Goal: Communication & Community: Answer question/provide support

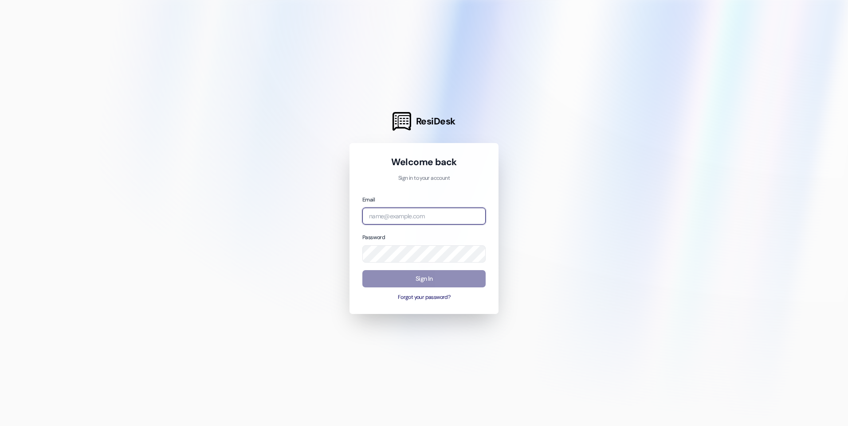
type input "[EMAIL_ADDRESS][DOMAIN_NAME]"
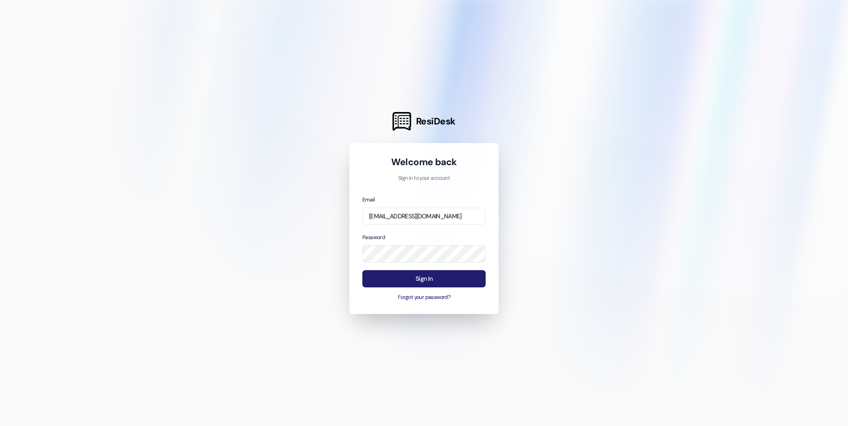
click at [447, 282] on button "Sign In" at bounding box center [423, 278] width 123 height 17
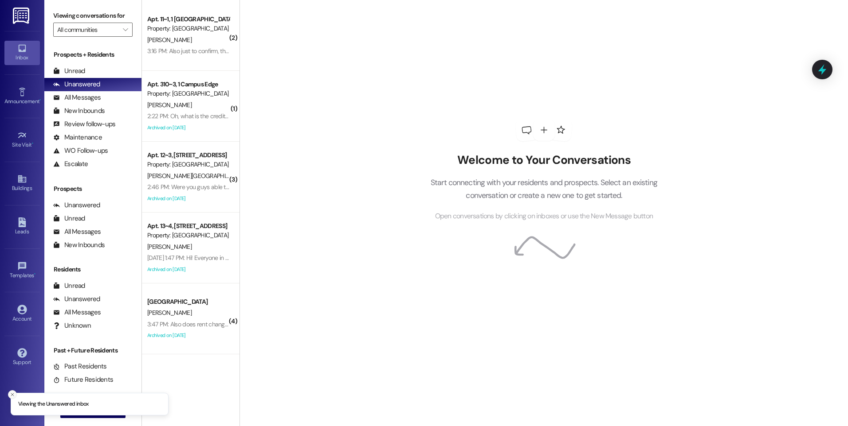
click at [13, 395] on icon "Close toast" at bounding box center [12, 394] width 5 height 5
click at [97, 411] on span "New Message" at bounding box center [98, 410] width 36 height 9
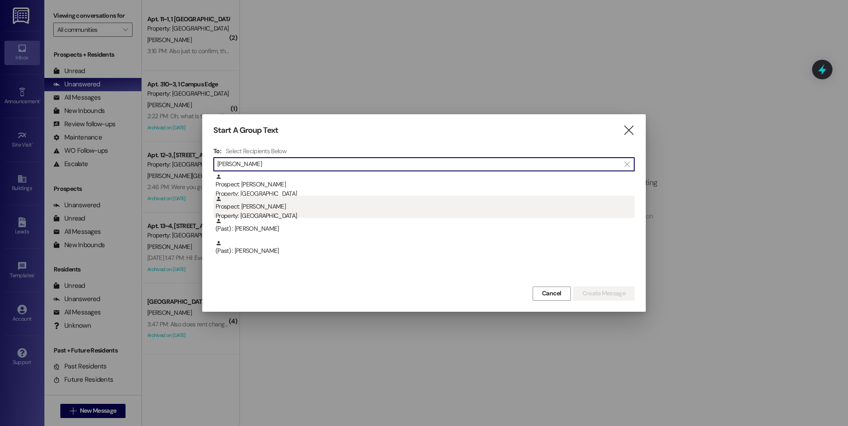
type input "[PERSON_NAME]"
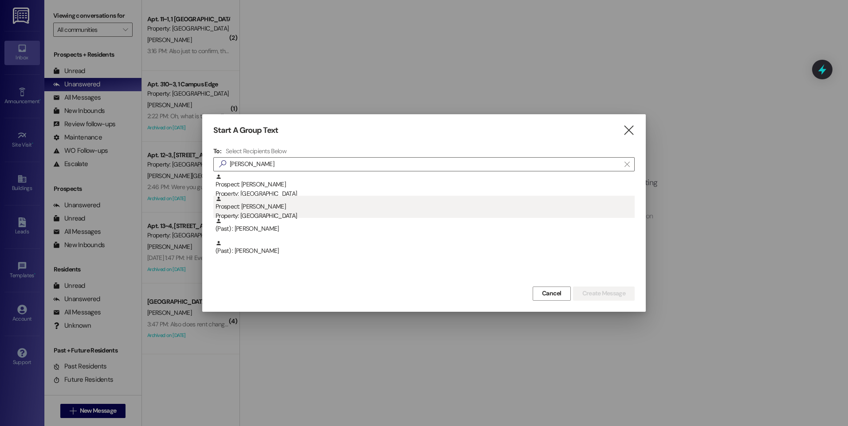
click at [266, 217] on div "Property: [GEOGRAPHIC_DATA]" at bounding box center [424, 215] width 419 height 9
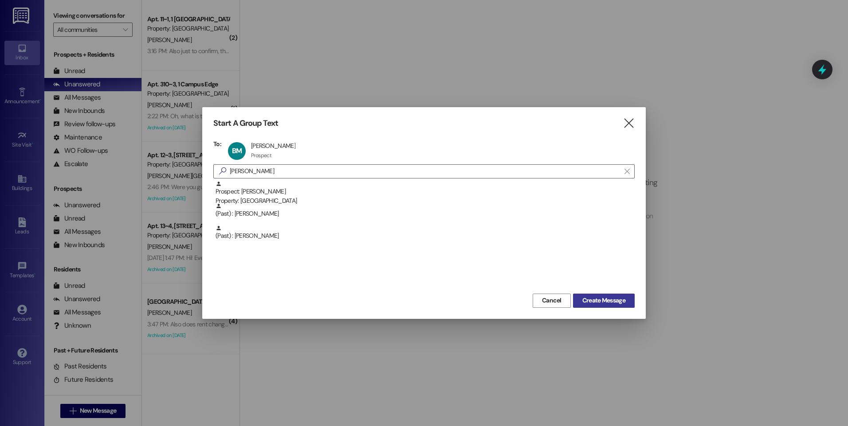
click at [597, 305] on span "Create Message" at bounding box center [603, 300] width 43 height 9
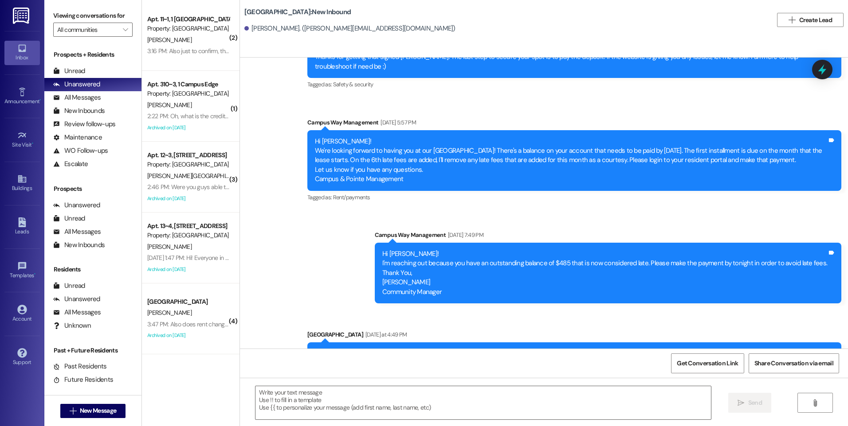
scroll to position [501, 0]
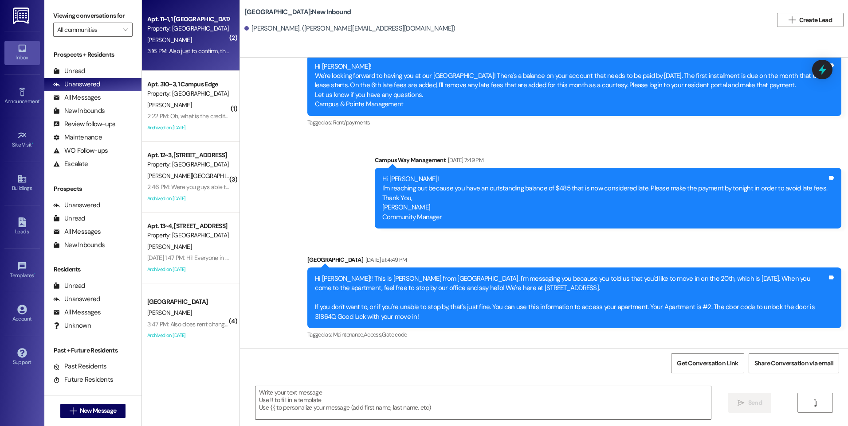
click at [168, 29] on div "Property: [GEOGRAPHIC_DATA]" at bounding box center [188, 28] width 82 height 9
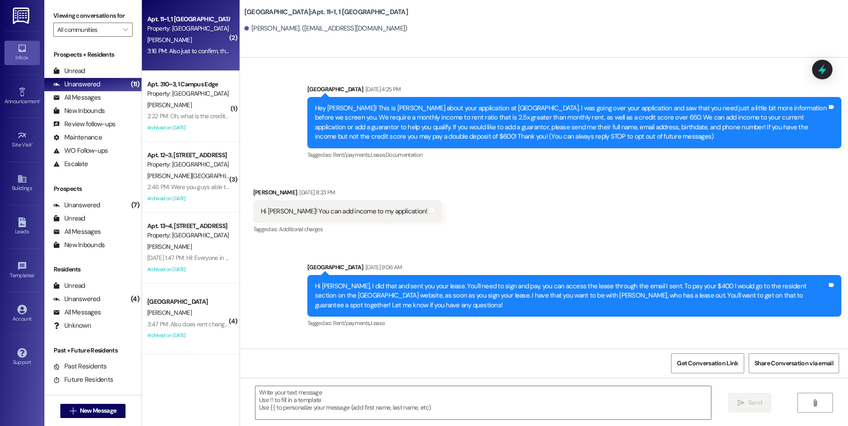
scroll to position [4788, 0]
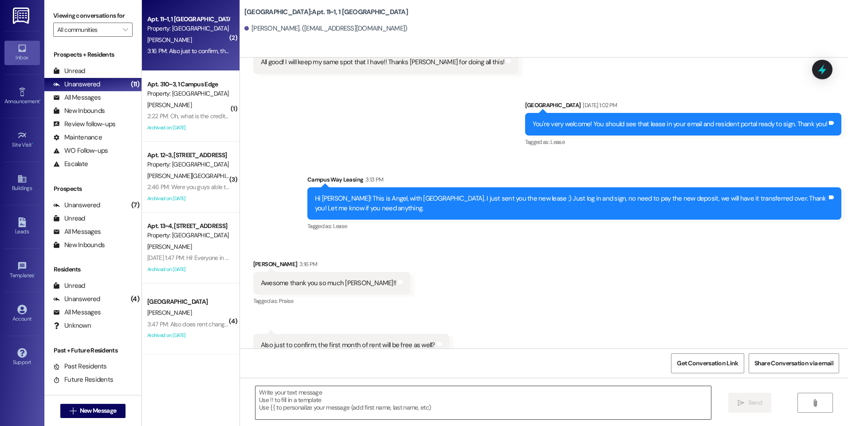
click at [383, 398] on textarea at bounding box center [482, 403] width 455 height 33
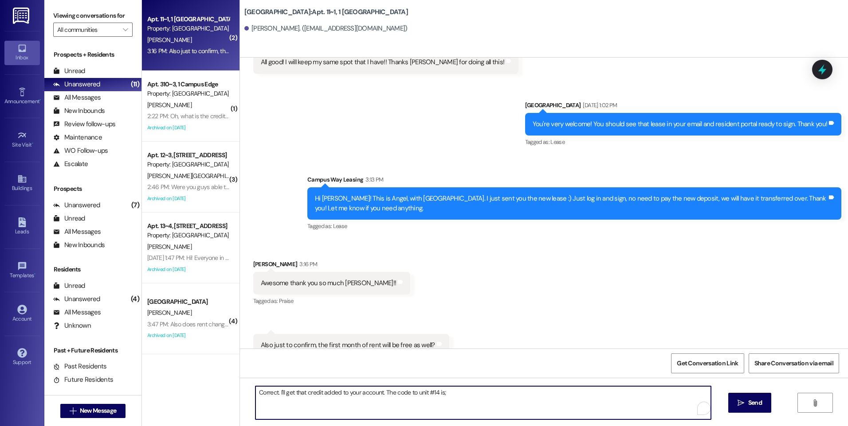
drag, startPoint x: 381, startPoint y: 393, endPoint x: 410, endPoint y: 393, distance: 29.3
click at [410, 393] on textarea "Correct. I'll get that credit added to your account. The code to unit #14 is;" at bounding box center [482, 403] width 455 height 33
drag, startPoint x: 437, startPoint y: 395, endPoint x: 489, endPoint y: 402, distance: 52.3
click at [438, 395] on textarea "Correct. I'll get that credit added to your account. You'll be in unit #14 is;" at bounding box center [482, 403] width 455 height 33
paste textarea "176295"
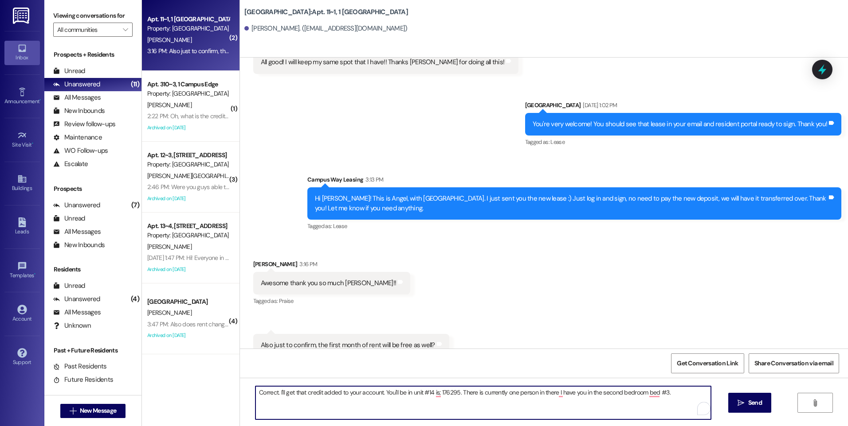
drag, startPoint x: 547, startPoint y: 394, endPoint x: 625, endPoint y: 397, distance: 77.6
click at [548, 394] on textarea "Correct. I'll get that credit added to your account. You'll be in unit #14 is; …" at bounding box center [482, 403] width 455 height 33
click at [255, 390] on textarea "Correct. I'll get that credit added to your account. You'll be in unit #14 is; …" at bounding box center [482, 403] width 455 height 33
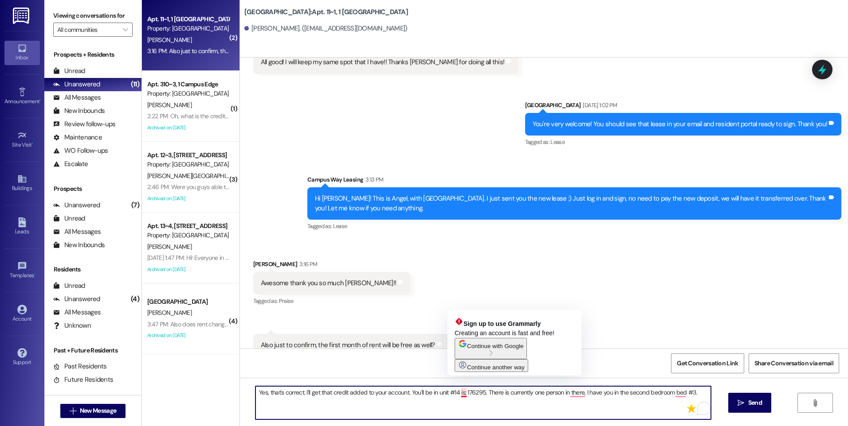
click at [458, 394] on textarea "Yes, that's correct. I'll get that credit added to your account. You'll be in u…" at bounding box center [482, 403] width 455 height 33
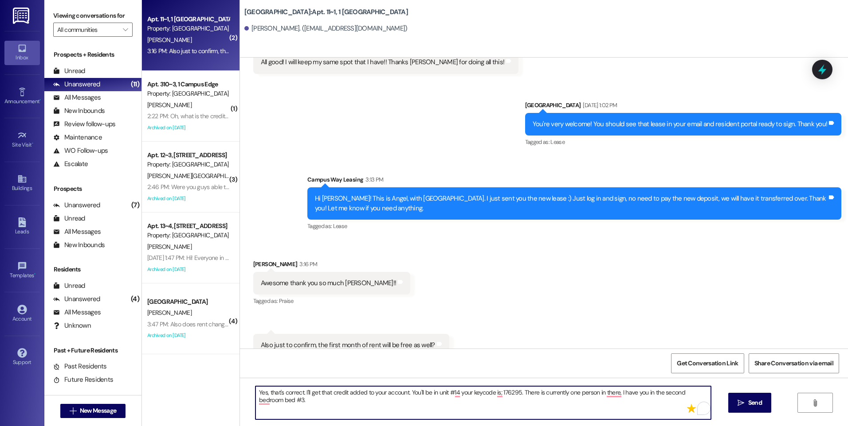
click at [640, 393] on textarea "Yes, that's correct. I'll get that credit added to your account. You'll be in u…" at bounding box center [482, 403] width 455 height 33
click at [324, 404] on textarea "Yes, that's correct. I'll get that credit added to your account. You'll be in u…" at bounding box center [482, 403] width 455 height 33
type textarea "Yes, that's correct. I'll get that credit added to your account. You'll be in u…"
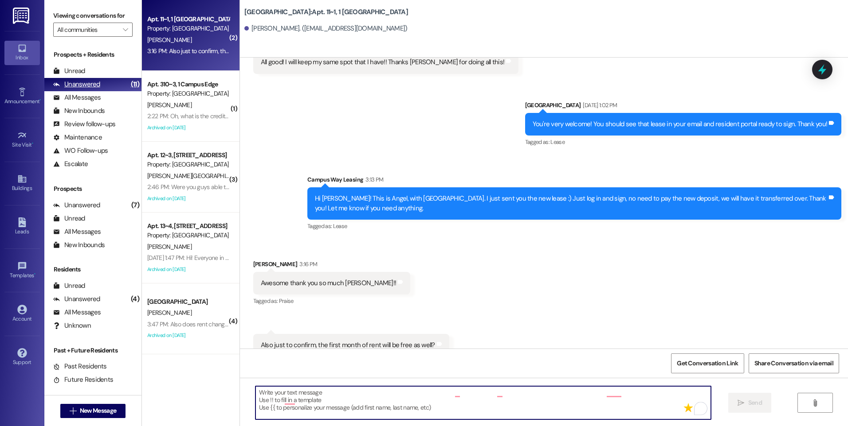
scroll to position [4787, 0]
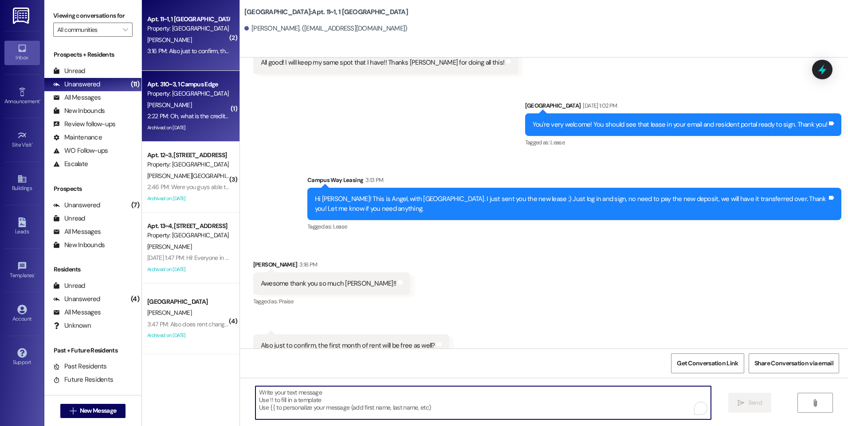
click at [180, 91] on div "Property: [GEOGRAPHIC_DATA]" at bounding box center [188, 93] width 82 height 9
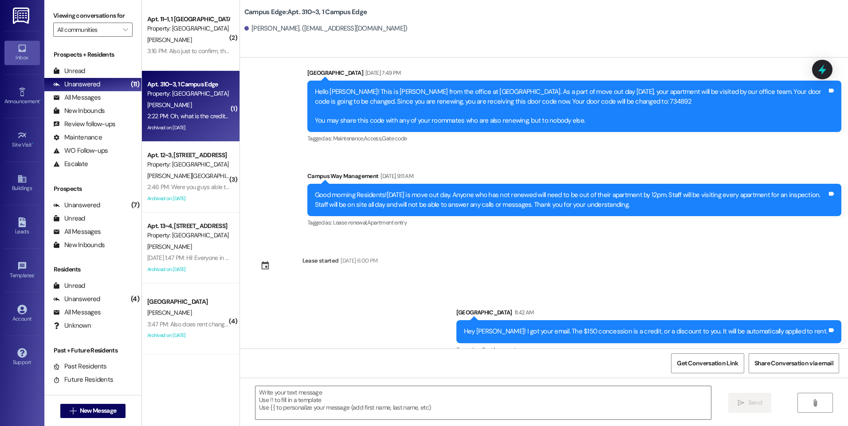
scroll to position [5294, 0]
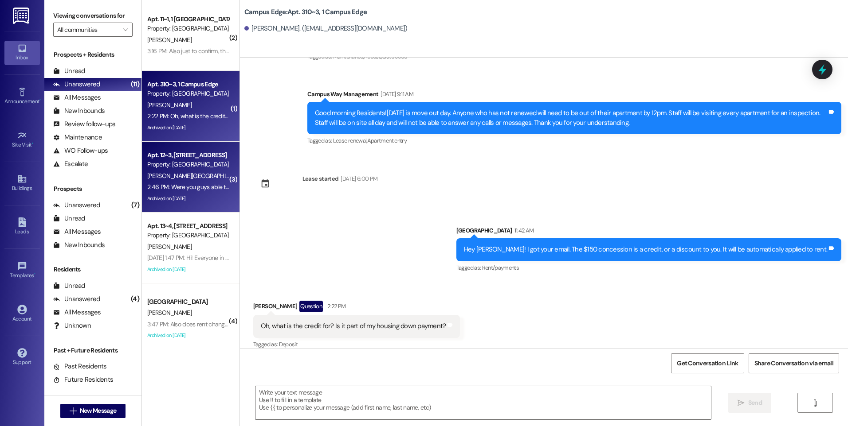
click at [184, 164] on div "Property: [GEOGRAPHIC_DATA]" at bounding box center [188, 164] width 82 height 9
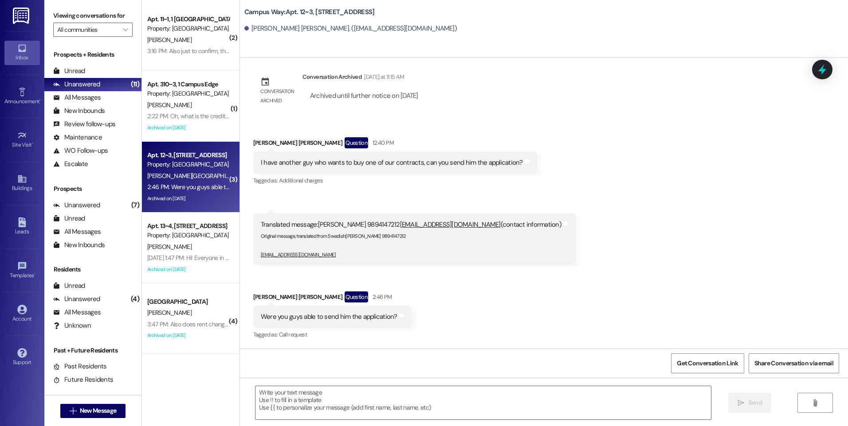
scroll to position [4008, 0]
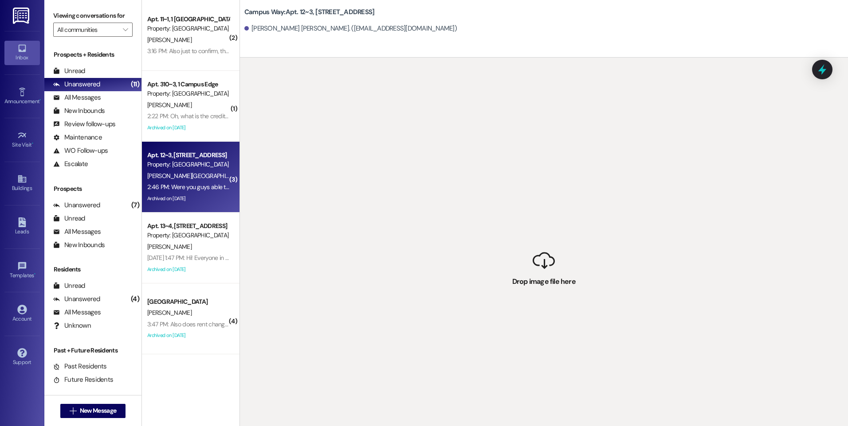
click at [402, 223] on div " Drop image file here" at bounding box center [544, 271] width 608 height 426
click at [185, 187] on div "2:46 PM: Were you guys able to send him the application? 2:46 PM: Were you guys…" at bounding box center [221, 187] width 149 height 8
click at [313, 117] on div " Drop image file here" at bounding box center [544, 271] width 608 height 426
click at [545, 253] on div " Drop image file here" at bounding box center [544, 271] width 608 height 426
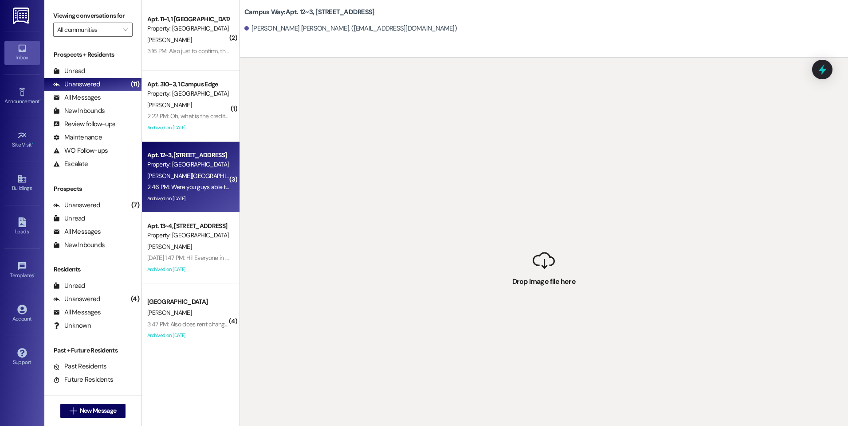
click at [536, 274] on div " Drop image file here" at bounding box center [544, 271] width 608 height 426
click at [531, 292] on div " Drop image file here" at bounding box center [544, 271] width 608 height 426
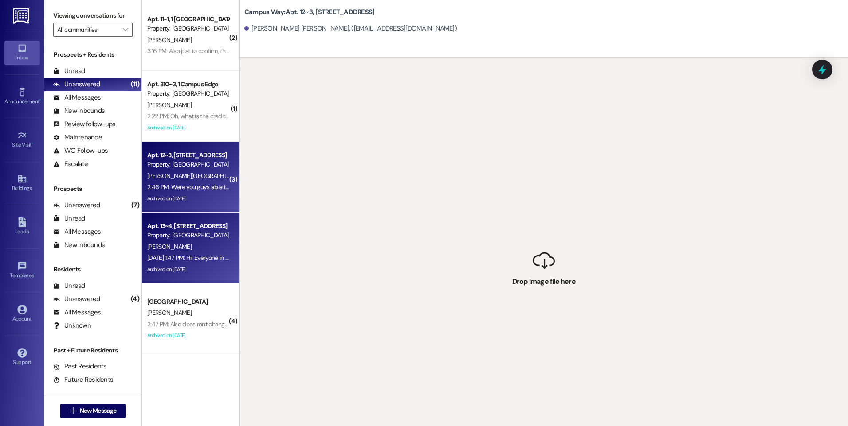
click at [146, 258] on div "[DATE] 1:47 PM: Hi! Everyone in my apartment is currently gone on a trip. We we…" at bounding box center [188, 258] width 84 height 11
click at [158, 183] on div "2:46 PM: Were you guys able to send him the application? 2:46 PM: Were you guys…" at bounding box center [188, 187] width 84 height 11
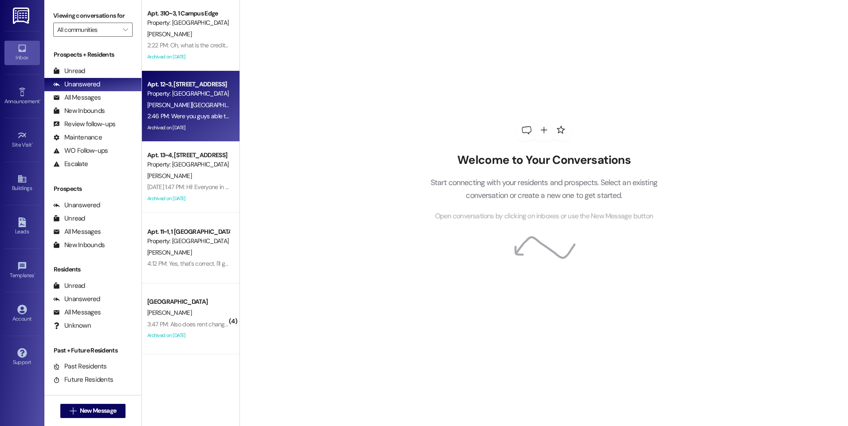
click at [184, 113] on div "2:46 PM: Were you guys able to send him the application? 2:46 PM: Were you guys…" at bounding box center [221, 116] width 149 height 8
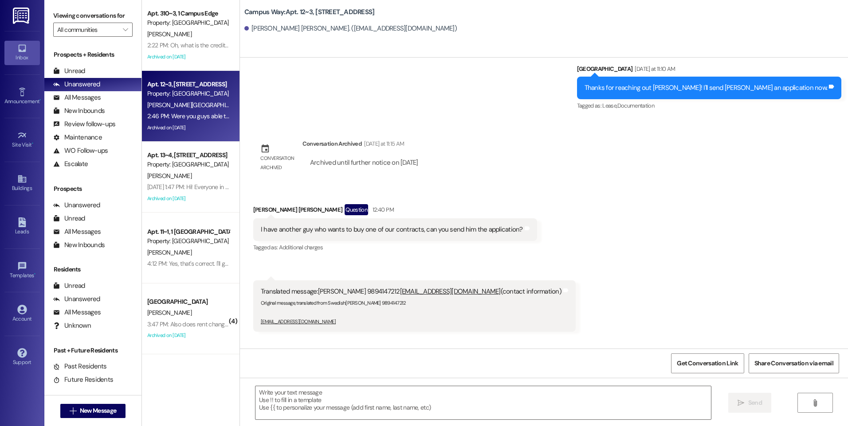
scroll to position [4008, 0]
drag, startPoint x: 475, startPoint y: 230, endPoint x: 456, endPoint y: 227, distance: 19.4
click at [456, 287] on div "Translated message: Edward Hemstreet 9894147212 hemstreetgiant@gmail.com (conta…" at bounding box center [411, 306] width 301 height 38
drag, startPoint x: 456, startPoint y: 227, endPoint x: 601, endPoint y: 220, distance: 145.1
click at [601, 220] on div "Received via SMS Connor Lyon Question 12:40 PM I have another guy who wants to …" at bounding box center [544, 299] width 608 height 231
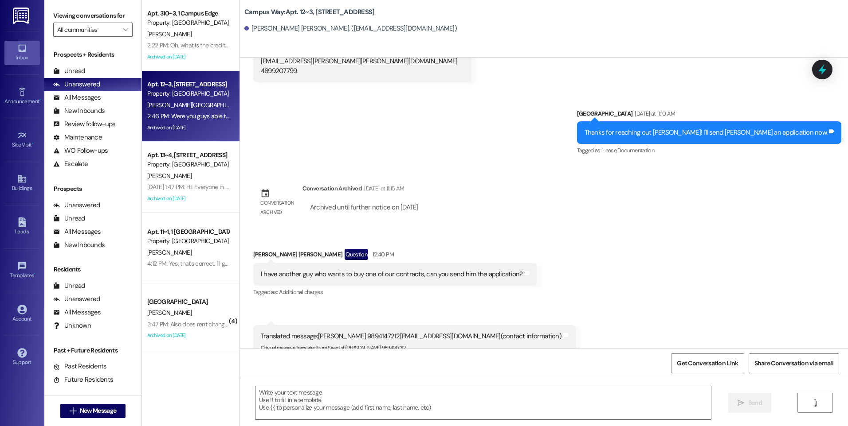
scroll to position [3964, 0]
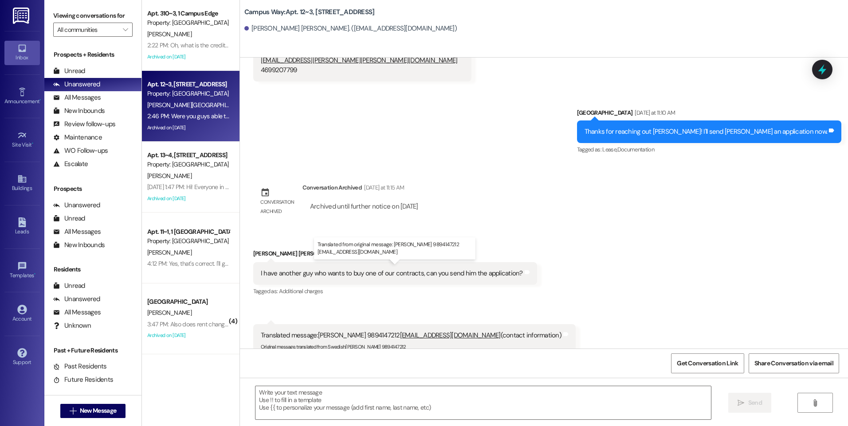
drag, startPoint x: 397, startPoint y: 270, endPoint x: 473, endPoint y: 272, distance: 76.7
click at [473, 331] on div "Translated message: Edward Hemstreet 9894147212 hemstreetgiant@gmail.com (conta…" at bounding box center [411, 335] width 301 height 9
click at [340, 318] on div "Received via SMS 12:40 PM Connor Lyon 12:40 PM Translated message: Edward Hemst…" at bounding box center [414, 350] width 336 height 65
drag, startPoint x: 311, startPoint y: 268, endPoint x: 475, endPoint y: 269, distance: 164.0
click at [475, 331] on div "Translated message: Edward Hemstreet 9894147212 hemstreetgiant@gmail.com (conta…" at bounding box center [411, 335] width 301 height 9
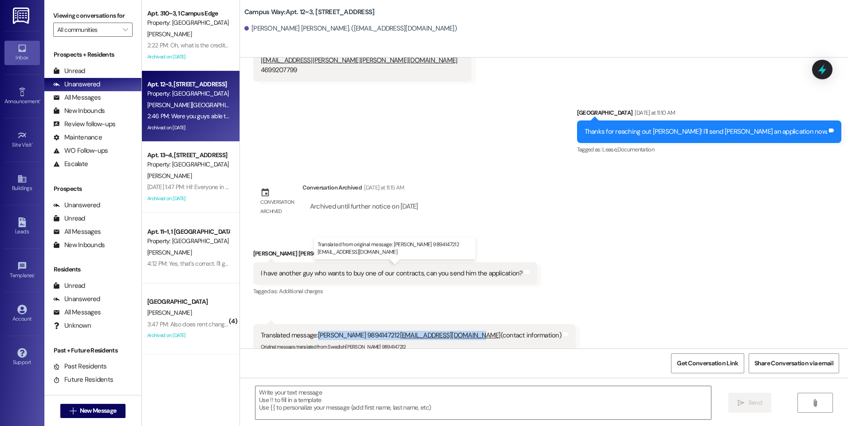
copy div "Edward Hemstreet 9894147212 hemstreetgiant@gmail.com"
click at [329, 395] on textarea at bounding box center [482, 403] width 455 height 33
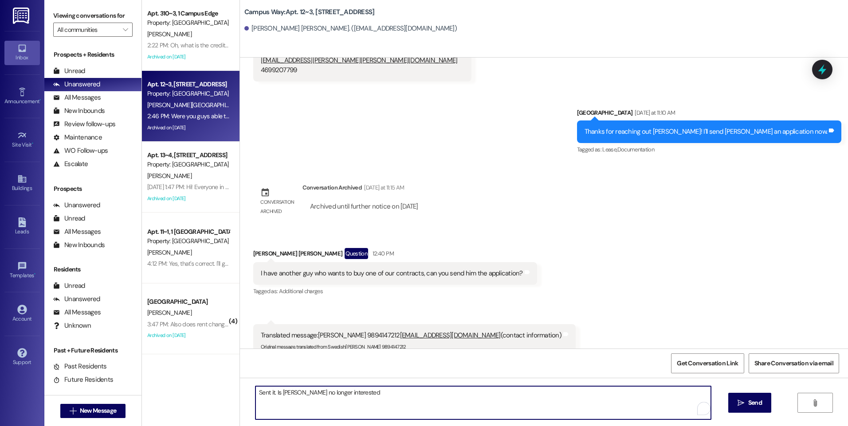
type textarea "Sent it. Is Noah no longer interested?"
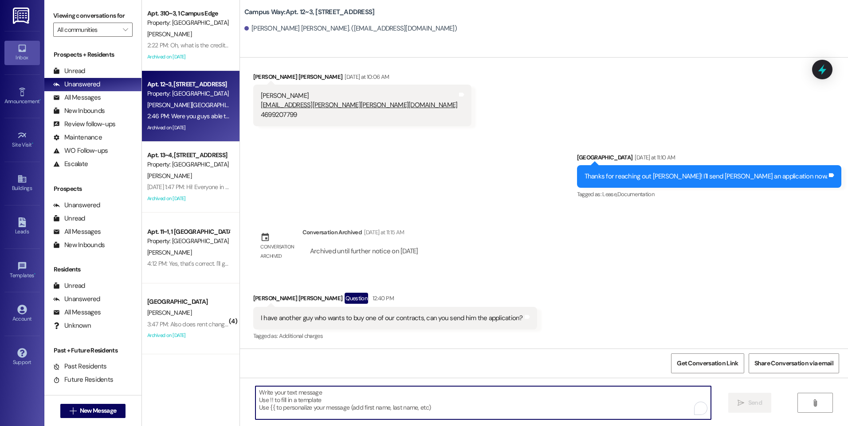
scroll to position [3697, 0]
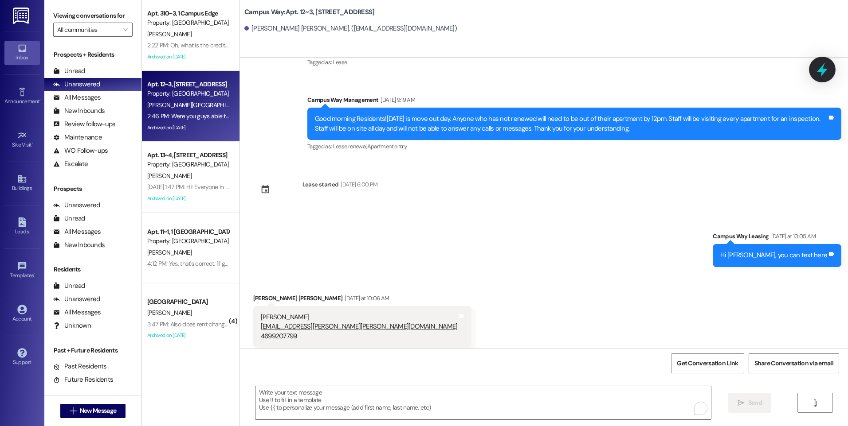
click at [820, 68] on icon at bounding box center [821, 69] width 15 height 15
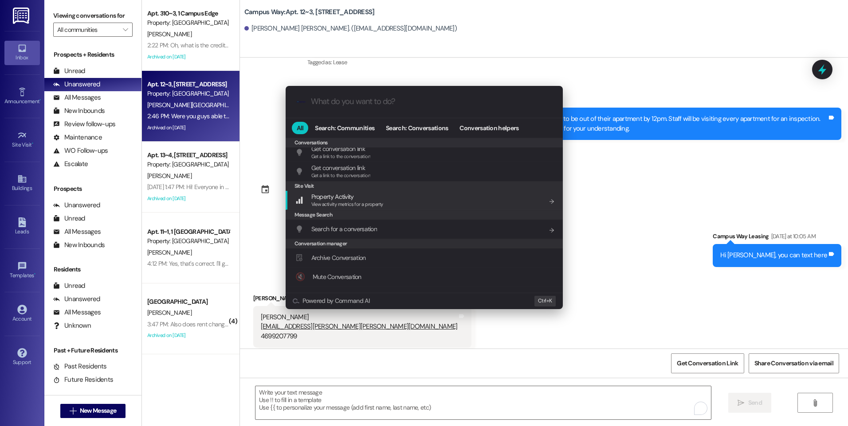
scroll to position [387, 0]
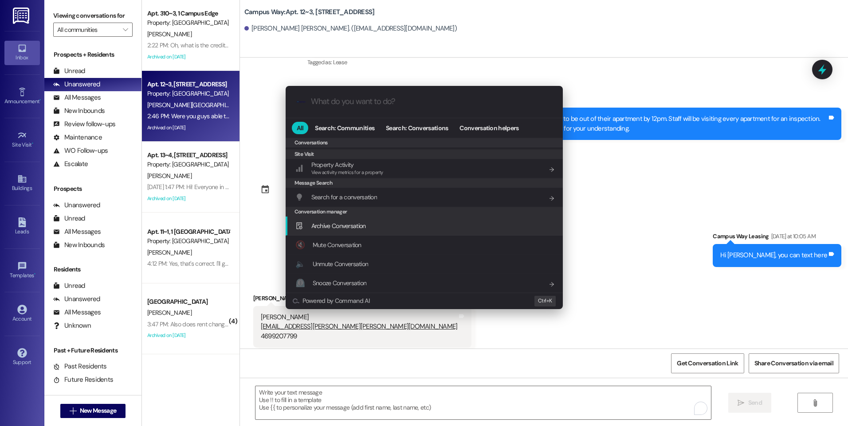
click at [337, 228] on span "Archive Conversation" at bounding box center [338, 226] width 55 height 8
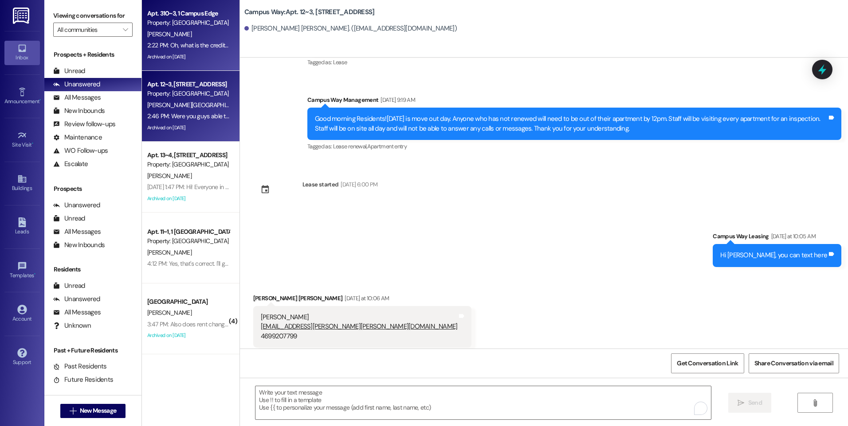
click at [172, 21] on div "Property: [GEOGRAPHIC_DATA]" at bounding box center [188, 22] width 82 height 9
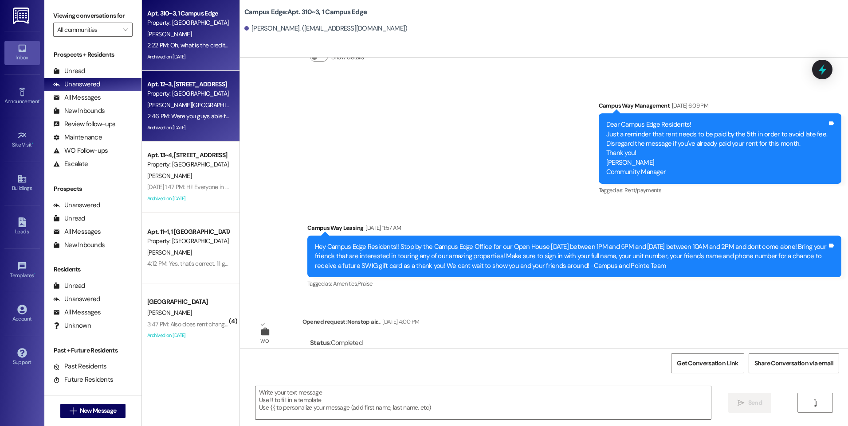
click at [163, 98] on div "Property: [GEOGRAPHIC_DATA]" at bounding box center [188, 93] width 82 height 9
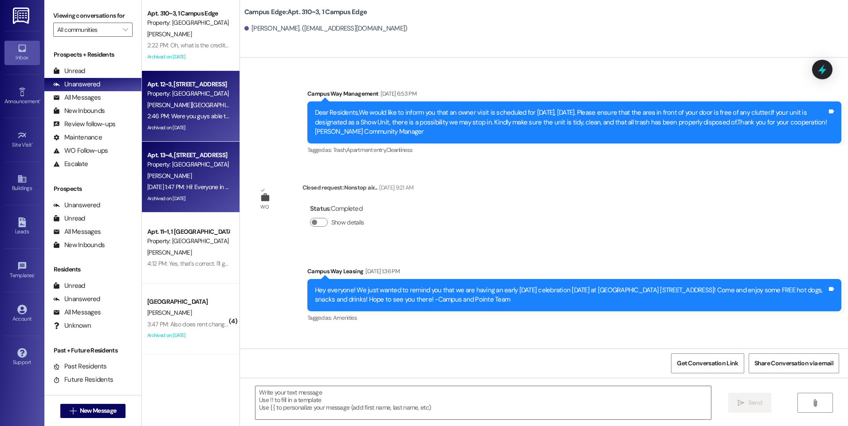
scroll to position [5294, 0]
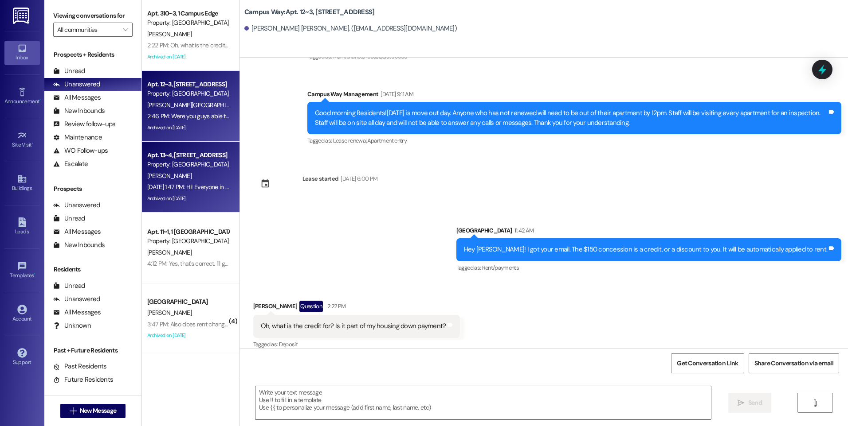
click at [186, 178] on div "[PERSON_NAME]" at bounding box center [188, 176] width 84 height 11
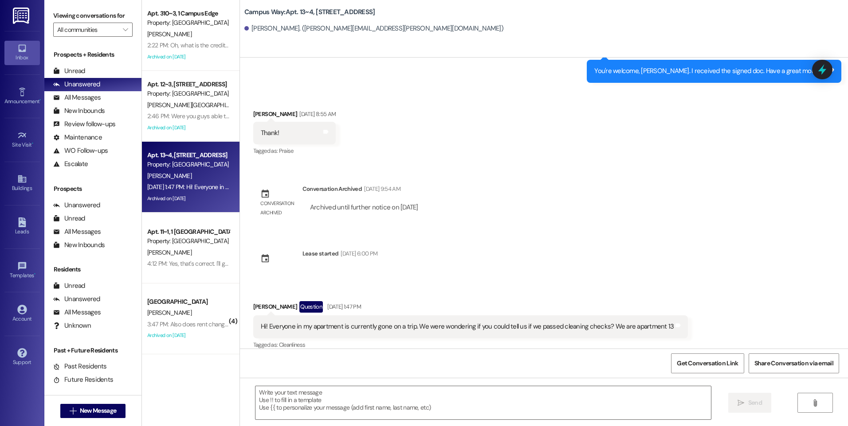
scroll to position [1790, 0]
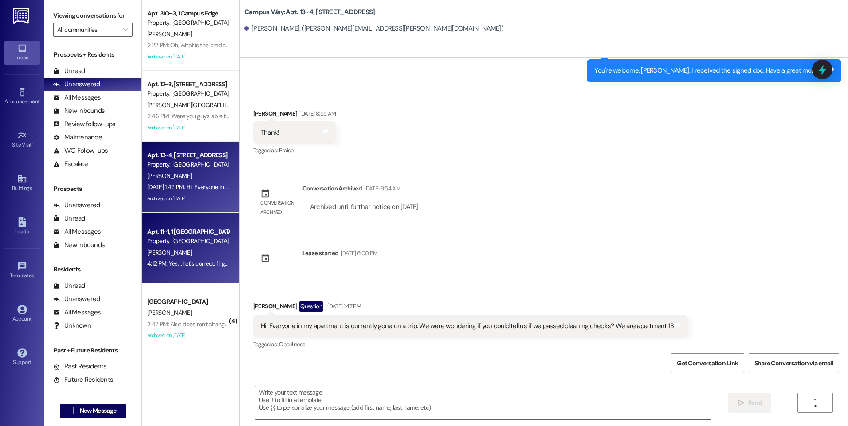
click at [208, 241] on div "Property: [GEOGRAPHIC_DATA]" at bounding box center [188, 241] width 82 height 9
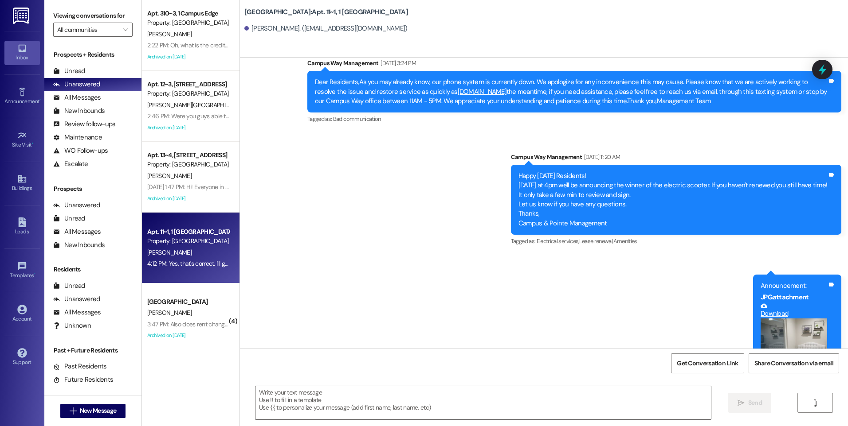
scroll to position [4859, 0]
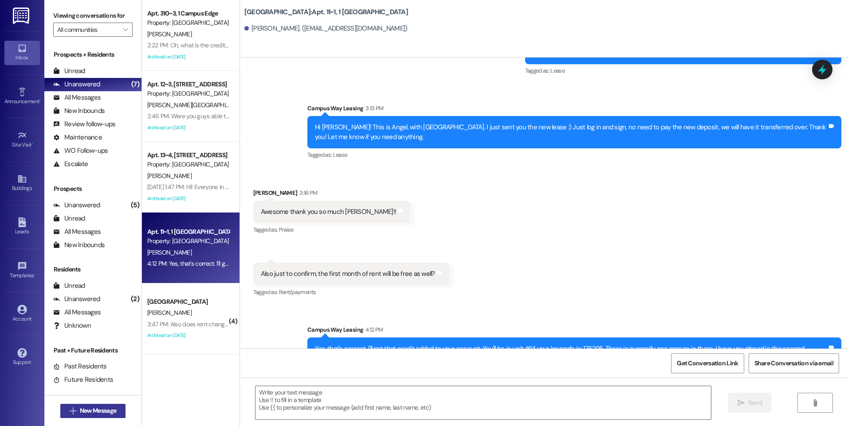
click at [93, 410] on span "New Message" at bounding box center [98, 410] width 36 height 9
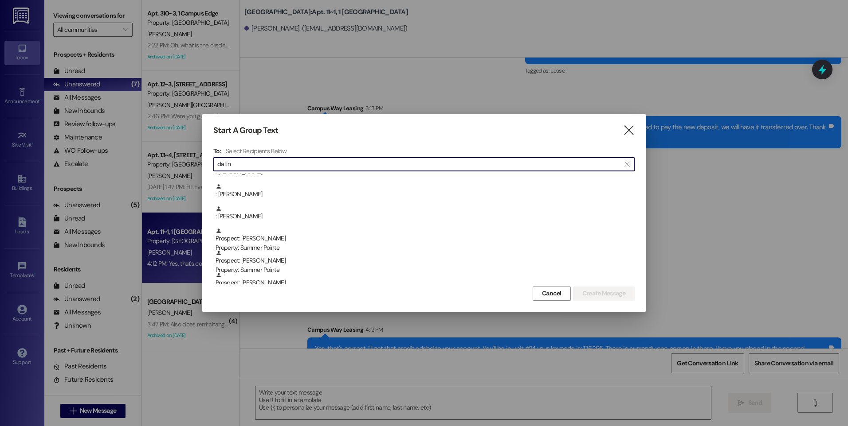
scroll to position [89, 0]
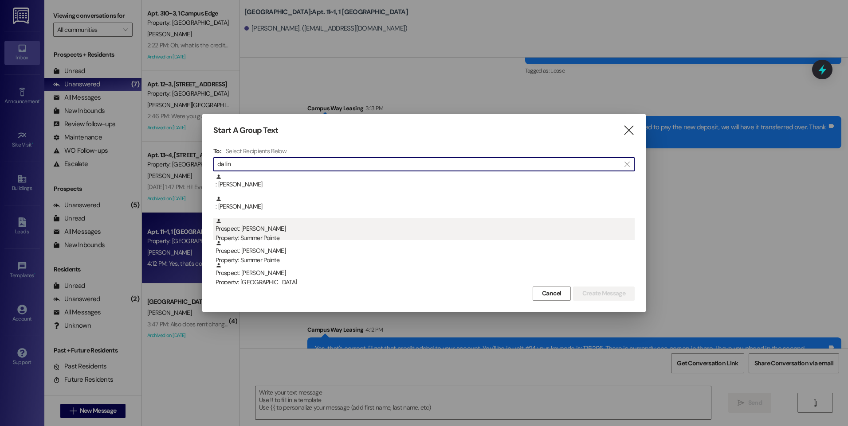
type input "dallin"
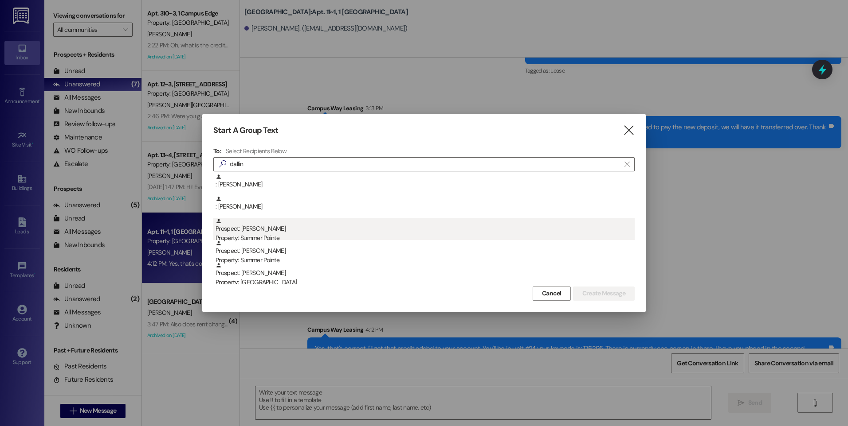
click at [264, 228] on div "Prospect: Dallin Wiberg Property: Summer Pointe" at bounding box center [424, 230] width 419 height 25
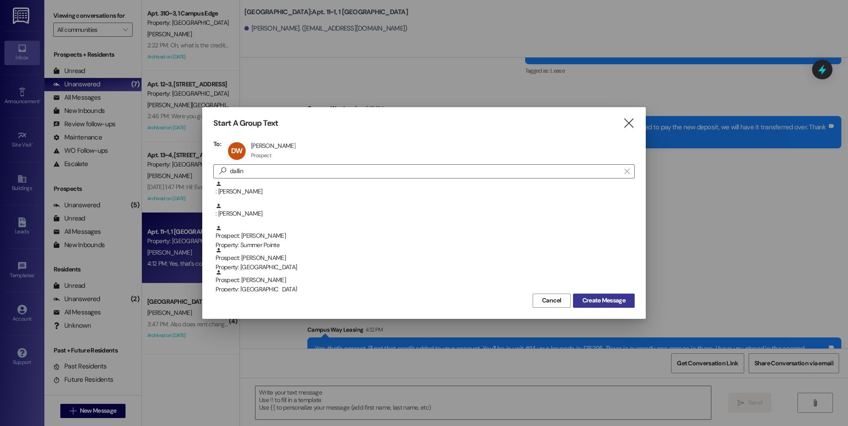
click at [597, 300] on span "Create Message" at bounding box center [603, 300] width 43 height 9
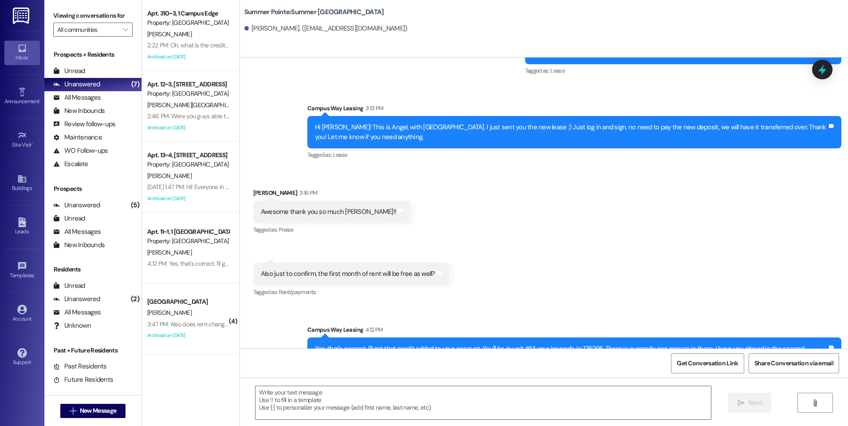
scroll to position [0, 0]
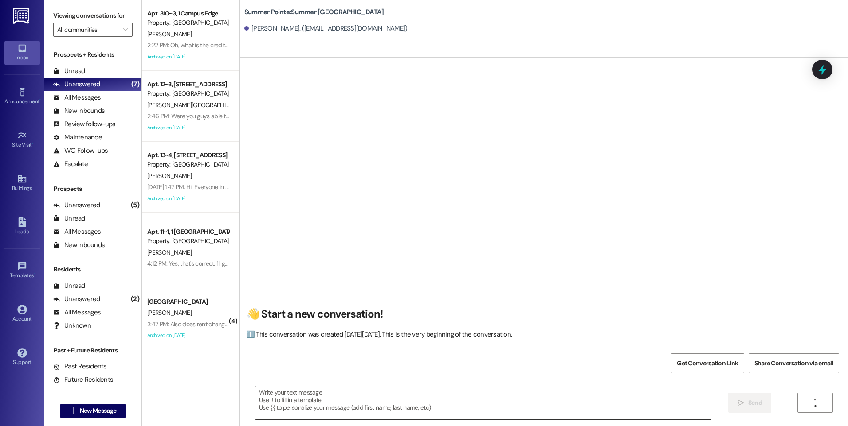
click at [333, 403] on textarea at bounding box center [482, 403] width 455 height 33
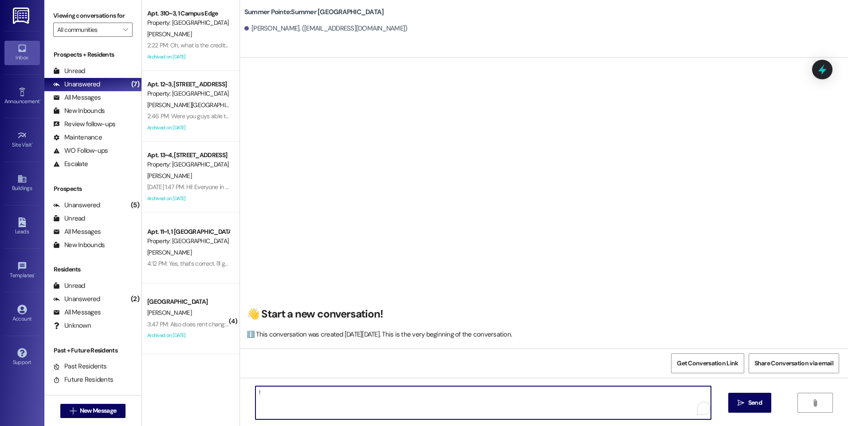
type textarea "!!"
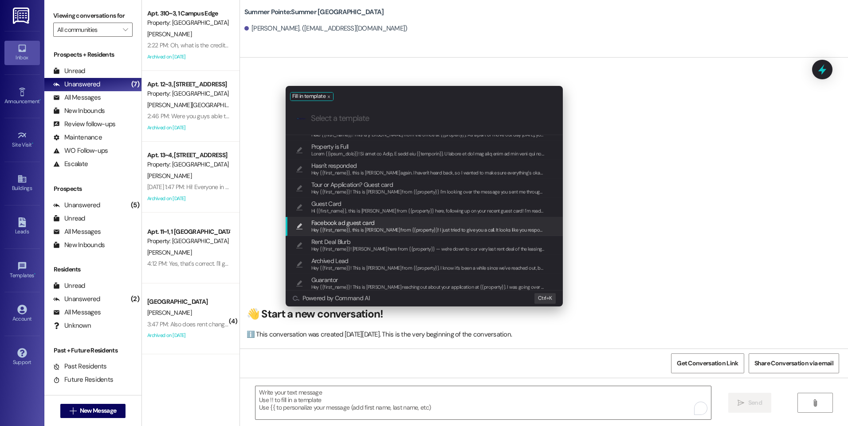
scroll to position [0, 0]
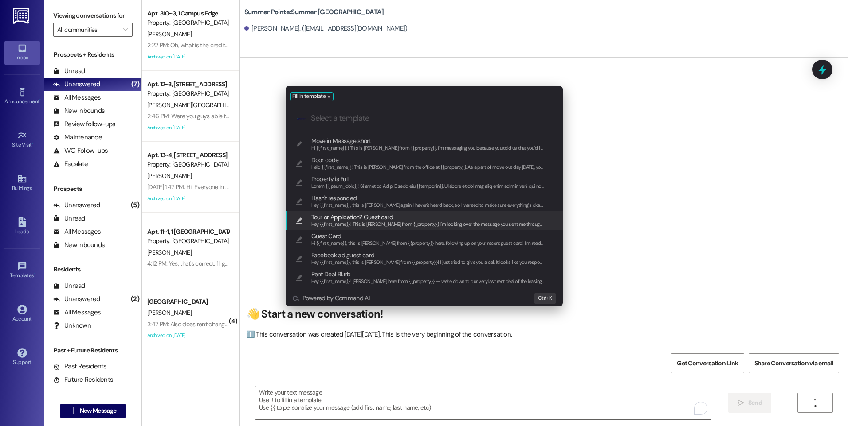
click at [381, 223] on span "Hey {{first_name}}! This is Drew from {{property}} I'm looking over the message…" at bounding box center [739, 224] width 856 height 6
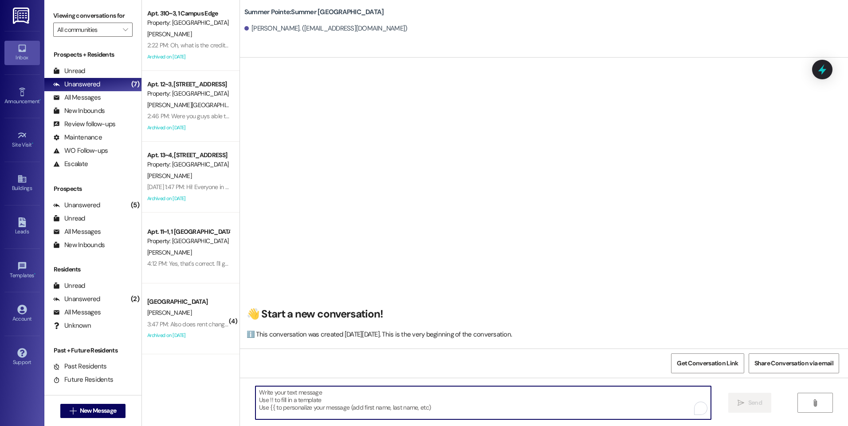
type textarea "Hey {{first_name}}! This is Drew from {{property}} I'm looking over the message…"
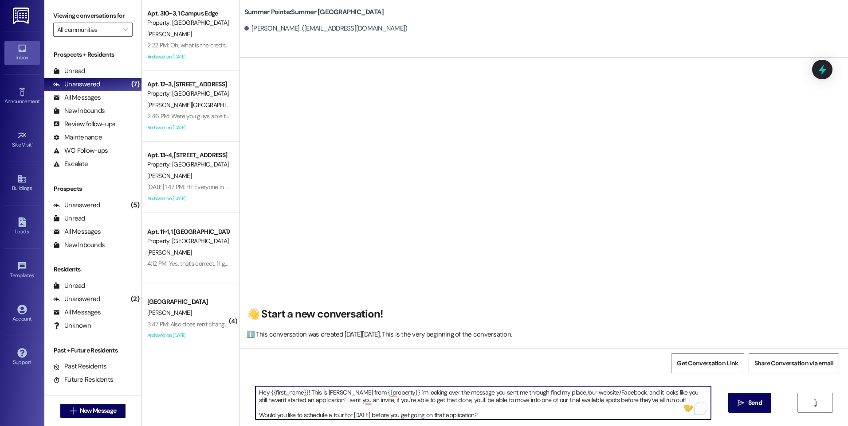
drag, startPoint x: 485, startPoint y: 410, endPoint x: 205, endPoint y: 388, distance: 280.1
click at [205, 388] on div "Apt. 310~3, 1 Campus Edge Property: Campus Edge S. Magar 2:22 PM: Oh, what is t…" at bounding box center [495, 213] width 706 height 426
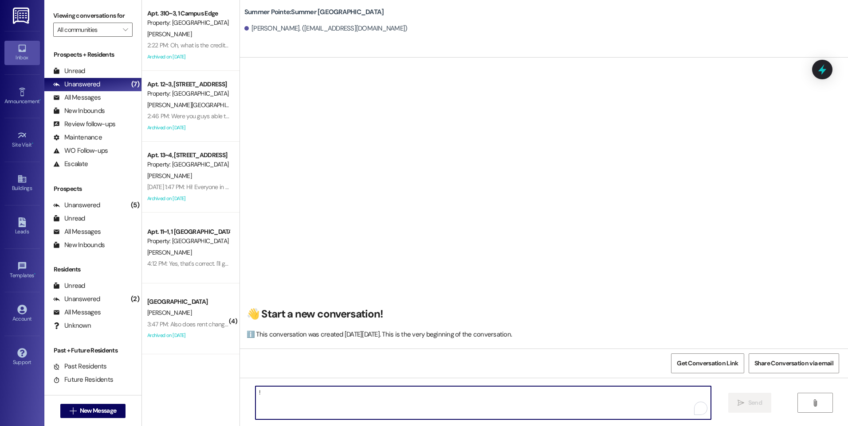
type textarea "!!"
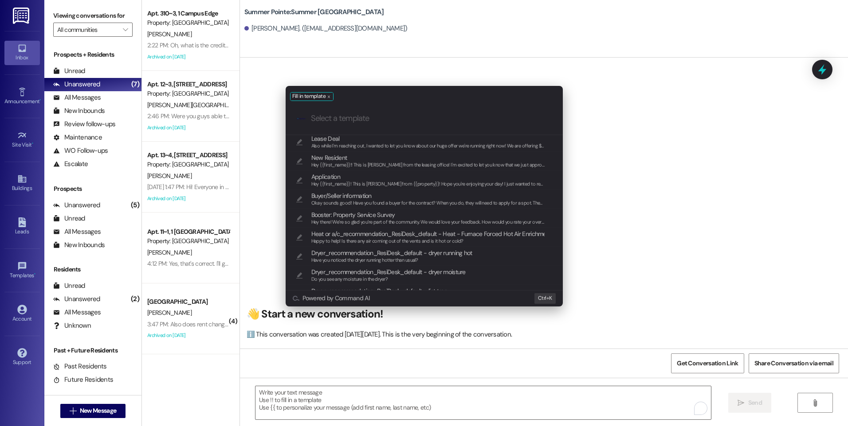
scroll to position [355, 0]
